Goal: Task Accomplishment & Management: Manage account settings

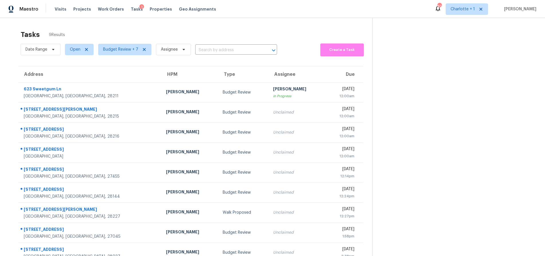
scroll to position [22, 0]
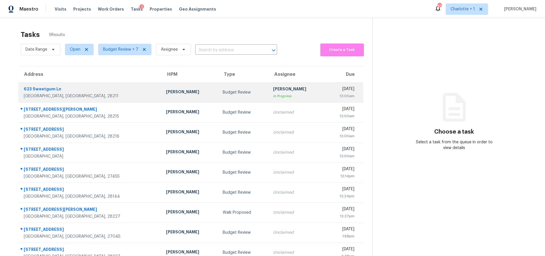
click at [106, 89] on div "623 Sweetgum Ln" at bounding box center [90, 89] width 133 height 7
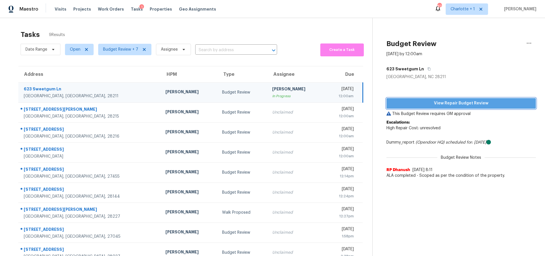
click at [456, 104] on span "View Repair Budget Review" at bounding box center [461, 103] width 140 height 7
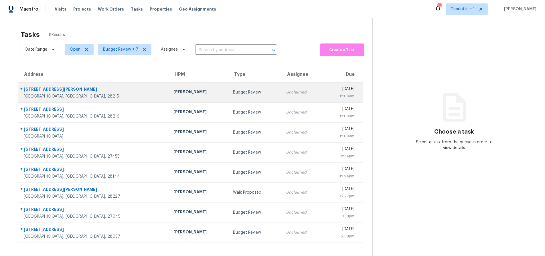
click at [83, 93] on div "1116 Farrior Dr" at bounding box center [94, 89] width 141 height 7
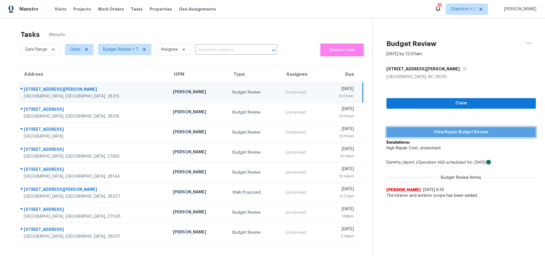
click at [422, 129] on span "View Repair Budget Review" at bounding box center [461, 132] width 140 height 7
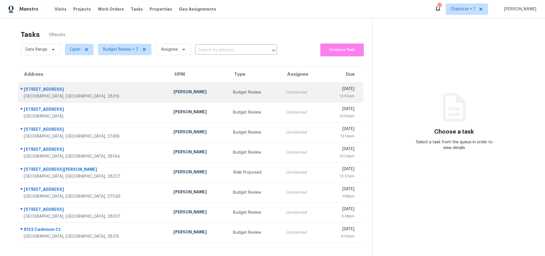
click at [328, 92] on div "[DATE]" at bounding box center [341, 89] width 27 height 7
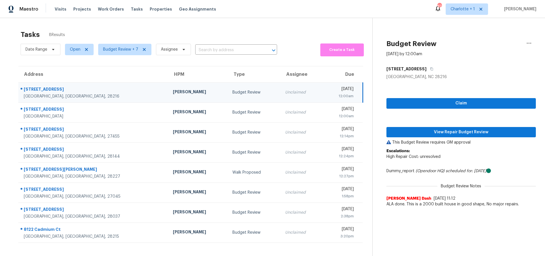
click at [96, 95] on div "Charlotte, NC, 28216" at bounding box center [94, 97] width 140 height 6
click at [407, 133] on span "View Repair Budget Review" at bounding box center [461, 132] width 140 height 7
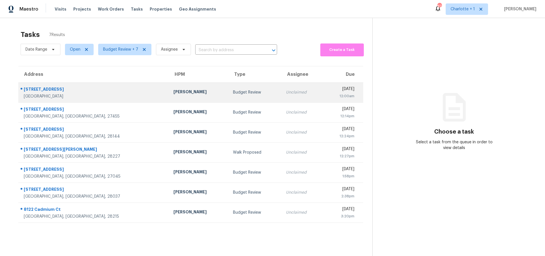
click at [282, 96] on td "Unclaimed" at bounding box center [303, 92] width 42 height 20
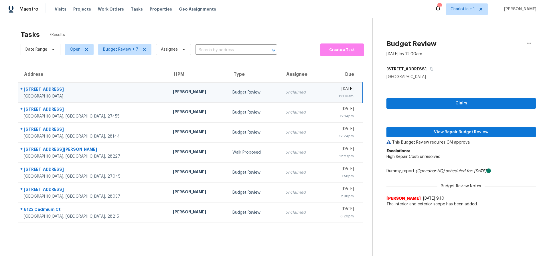
click at [82, 96] on div "[GEOGRAPHIC_DATA]" at bounding box center [94, 97] width 140 height 6
click at [121, 28] on div "Tasks 7 Results" at bounding box center [197, 34] width 352 height 15
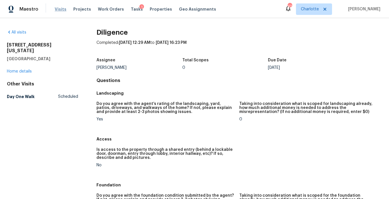
click at [60, 10] on span "Visits" at bounding box center [61, 9] width 12 height 6
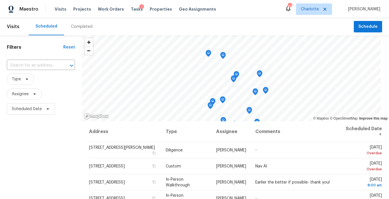
click at [81, 27] on div "Completed" at bounding box center [81, 27] width 21 height 6
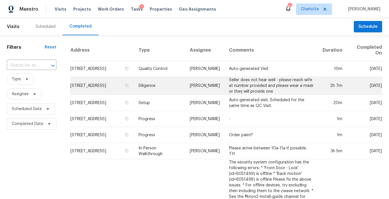
click at [150, 86] on td "Diligence" at bounding box center [159, 86] width 51 height 18
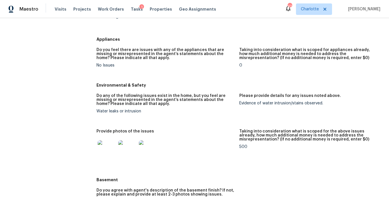
scroll to position [545, 0]
click at [110, 145] on img at bounding box center [107, 149] width 18 height 18
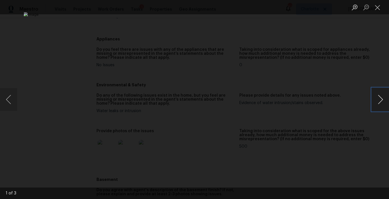
click at [380, 100] on button "Next image" at bounding box center [380, 99] width 17 height 23
click at [381, 99] on button "Next image" at bounding box center [380, 99] width 17 height 23
click at [369, 82] on div "Lightbox" at bounding box center [194, 99] width 389 height 199
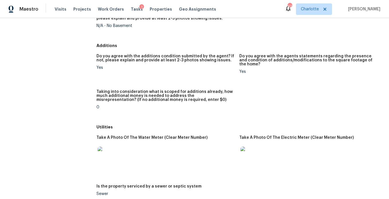
scroll to position [740, 0]
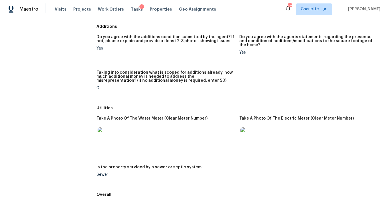
click at [109, 135] on img at bounding box center [107, 136] width 18 height 18
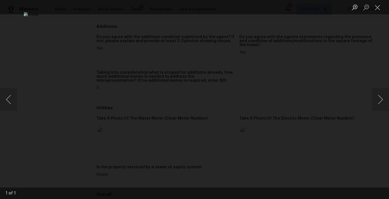
click at [352, 58] on div "Lightbox" at bounding box center [194, 99] width 389 height 199
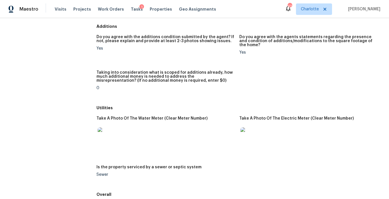
scroll to position [876, 0]
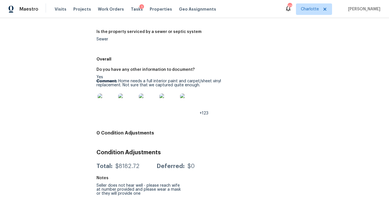
click at [109, 98] on img at bounding box center [107, 102] width 18 height 18
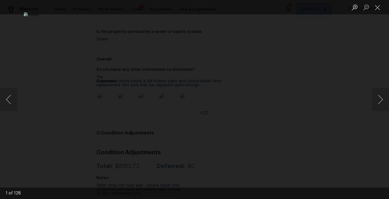
click at [371, 100] on div "Lightbox" at bounding box center [194, 99] width 389 height 199
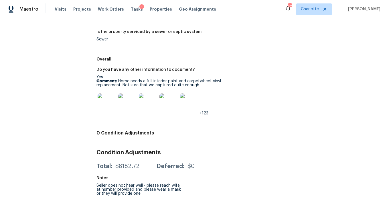
drag, startPoint x: 375, startPoint y: 99, endPoint x: 284, endPoint y: 99, distance: 91.6
click at [375, 99] on div "Do you have any other information to document? Yes Comment: Home needs a full i…" at bounding box center [240, 96] width 286 height 64
click at [102, 96] on img at bounding box center [107, 102] width 18 height 18
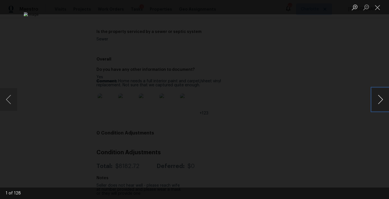
click at [381, 98] on button "Next image" at bounding box center [380, 99] width 17 height 23
click at [379, 98] on button "Next image" at bounding box center [380, 99] width 17 height 23
click at [380, 98] on button "Next image" at bounding box center [380, 99] width 17 height 23
click at [13, 103] on button "Previous image" at bounding box center [8, 99] width 17 height 23
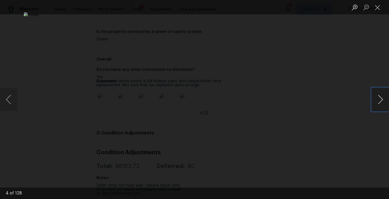
click at [380, 99] on button "Next image" at bounding box center [380, 99] width 17 height 23
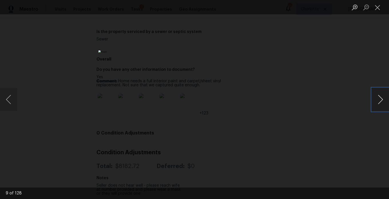
click at [380, 99] on button "Next image" at bounding box center [380, 99] width 17 height 23
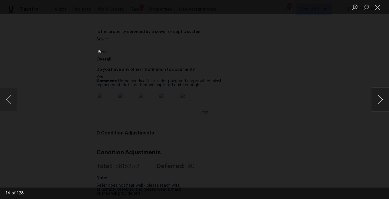
click at [380, 99] on button "Next image" at bounding box center [380, 99] width 17 height 23
